Goal: Information Seeking & Learning: Check status

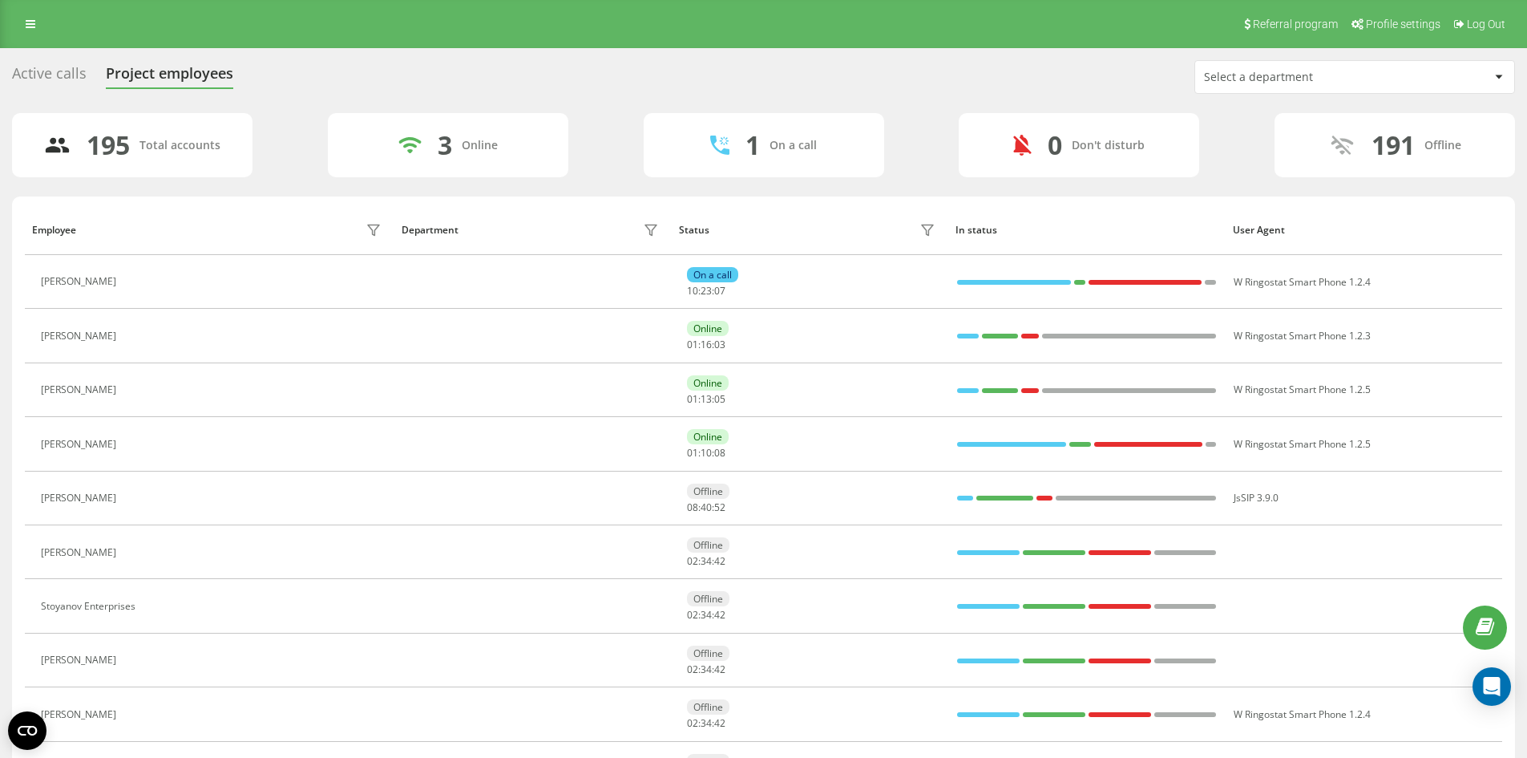
click at [31, 26] on icon at bounding box center [31, 23] width 10 height 11
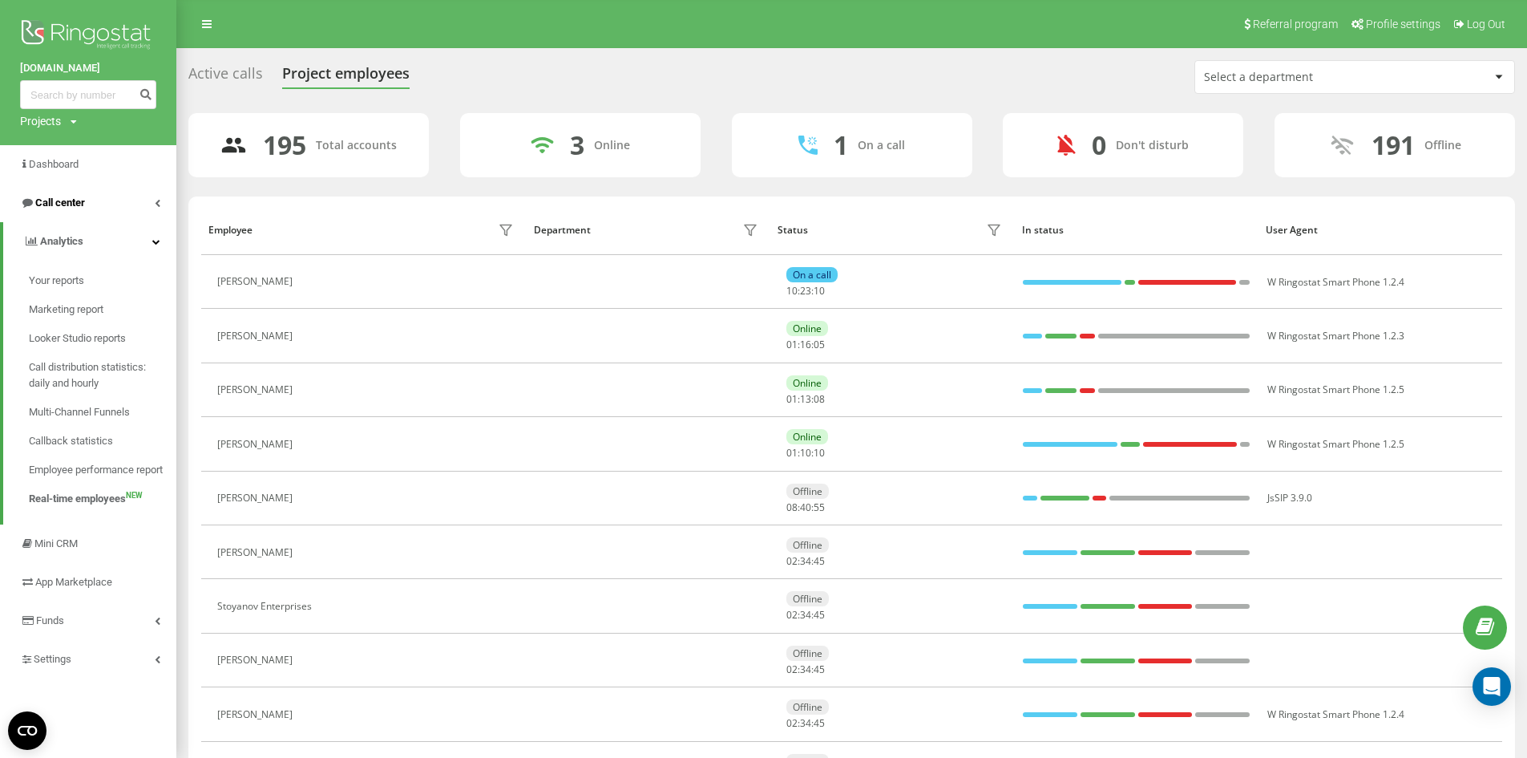
click at [86, 208] on link "Call center" at bounding box center [88, 203] width 176 height 38
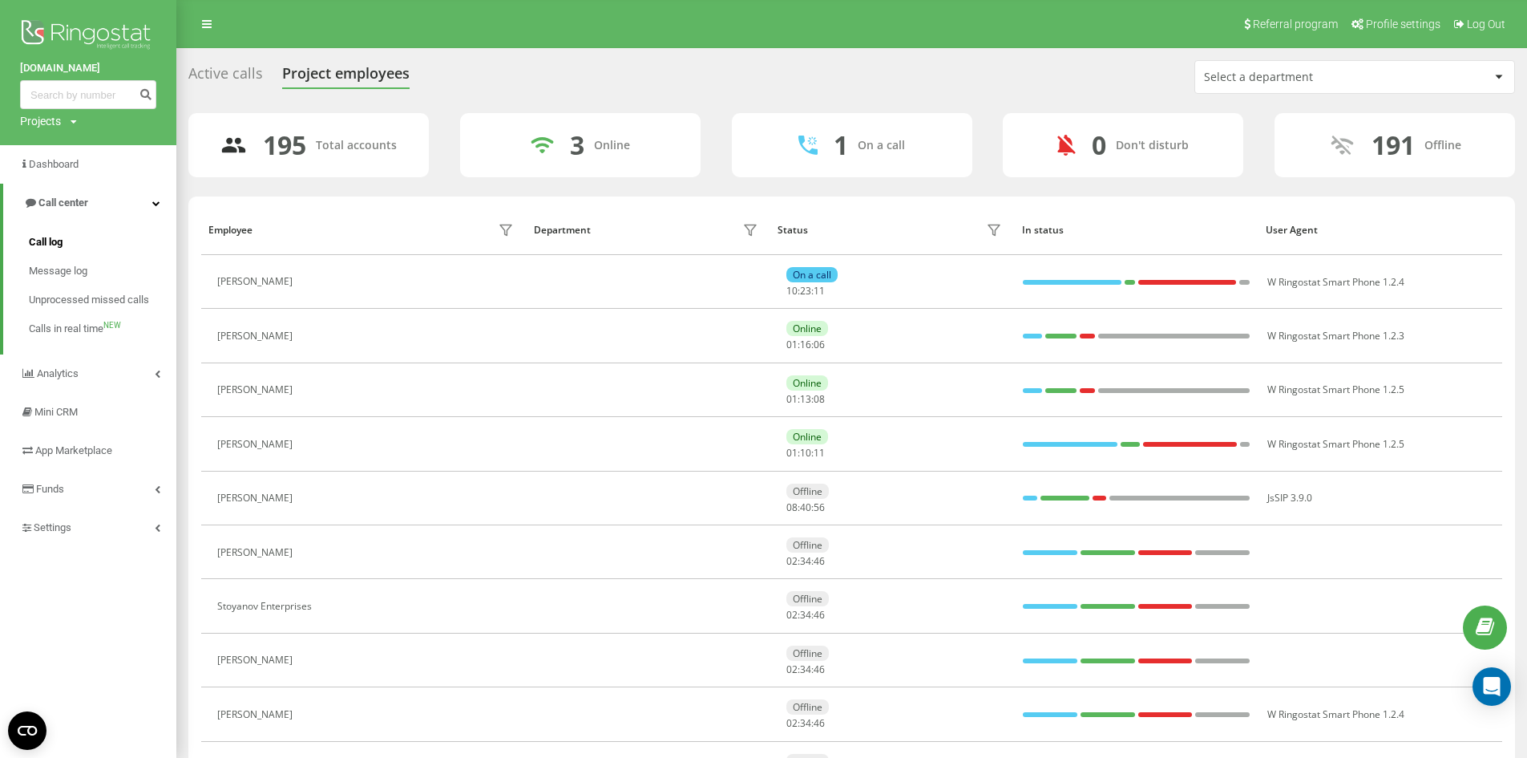
click at [47, 236] on span "Call log" at bounding box center [46, 242] width 34 height 16
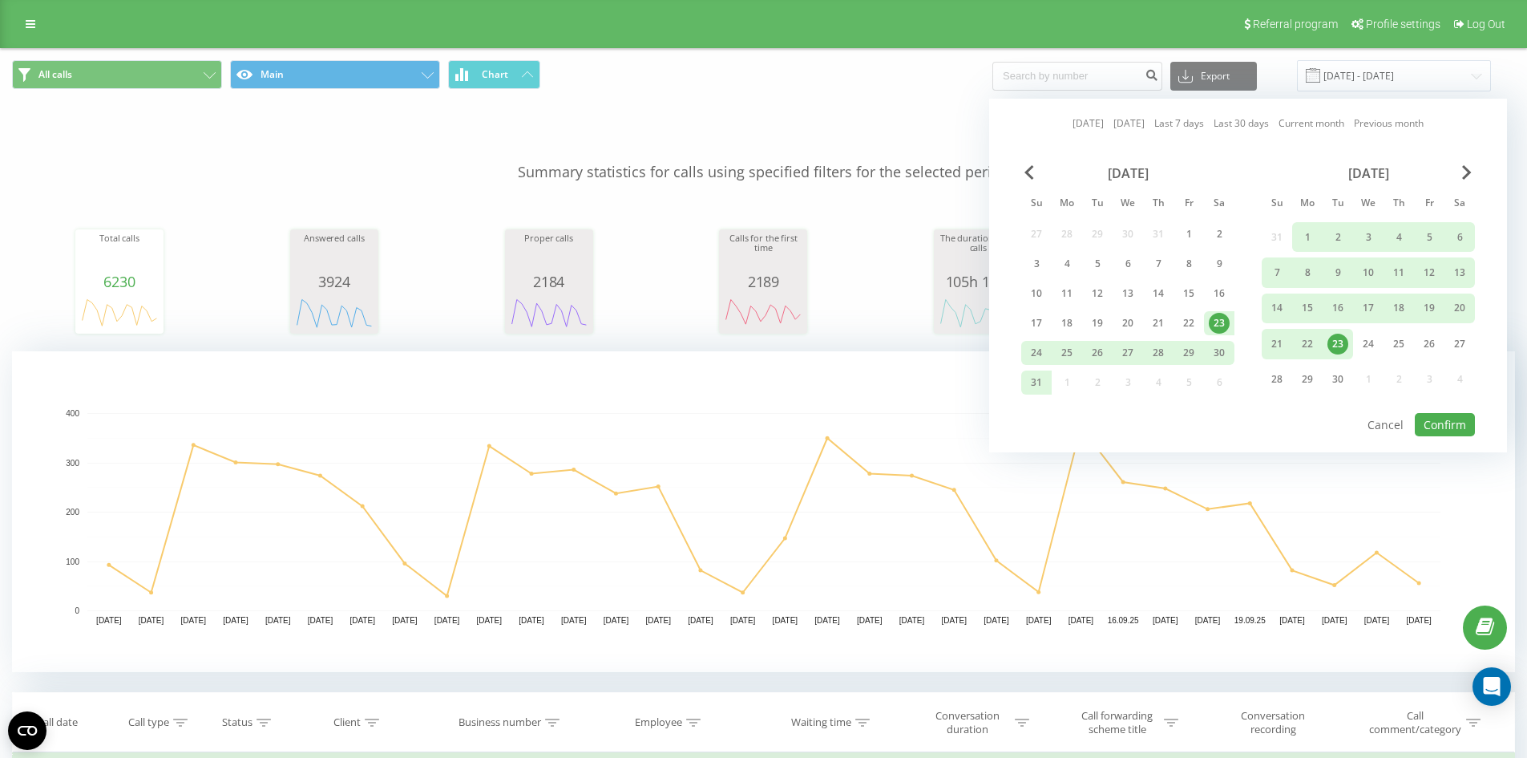
click at [1079, 121] on link "[DATE]" at bounding box center [1088, 122] width 31 height 15
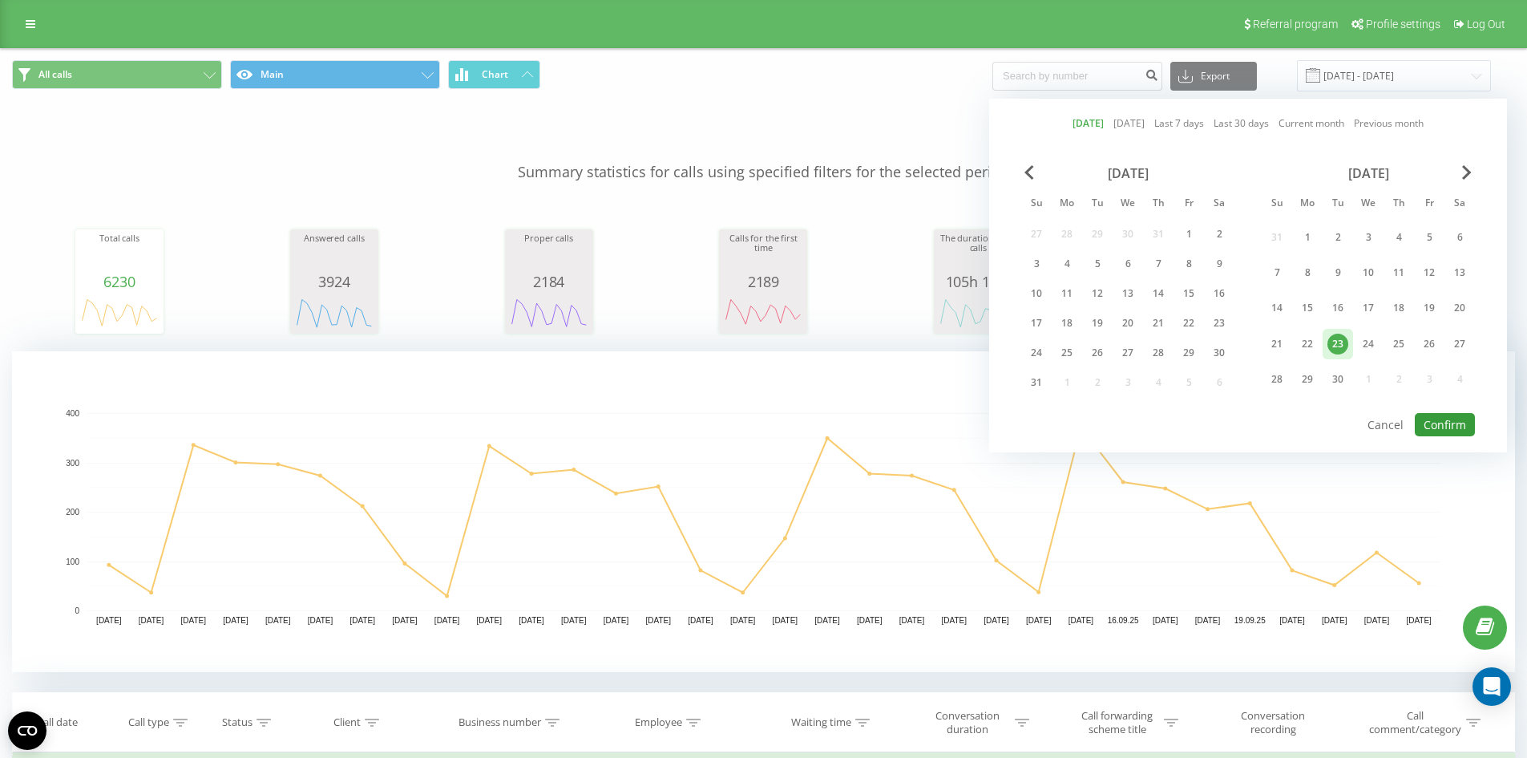
click at [1457, 425] on button "Confirm" at bounding box center [1445, 424] width 60 height 23
type input "[DATE] - [DATE]"
